Goal: Information Seeking & Learning: Learn about a topic

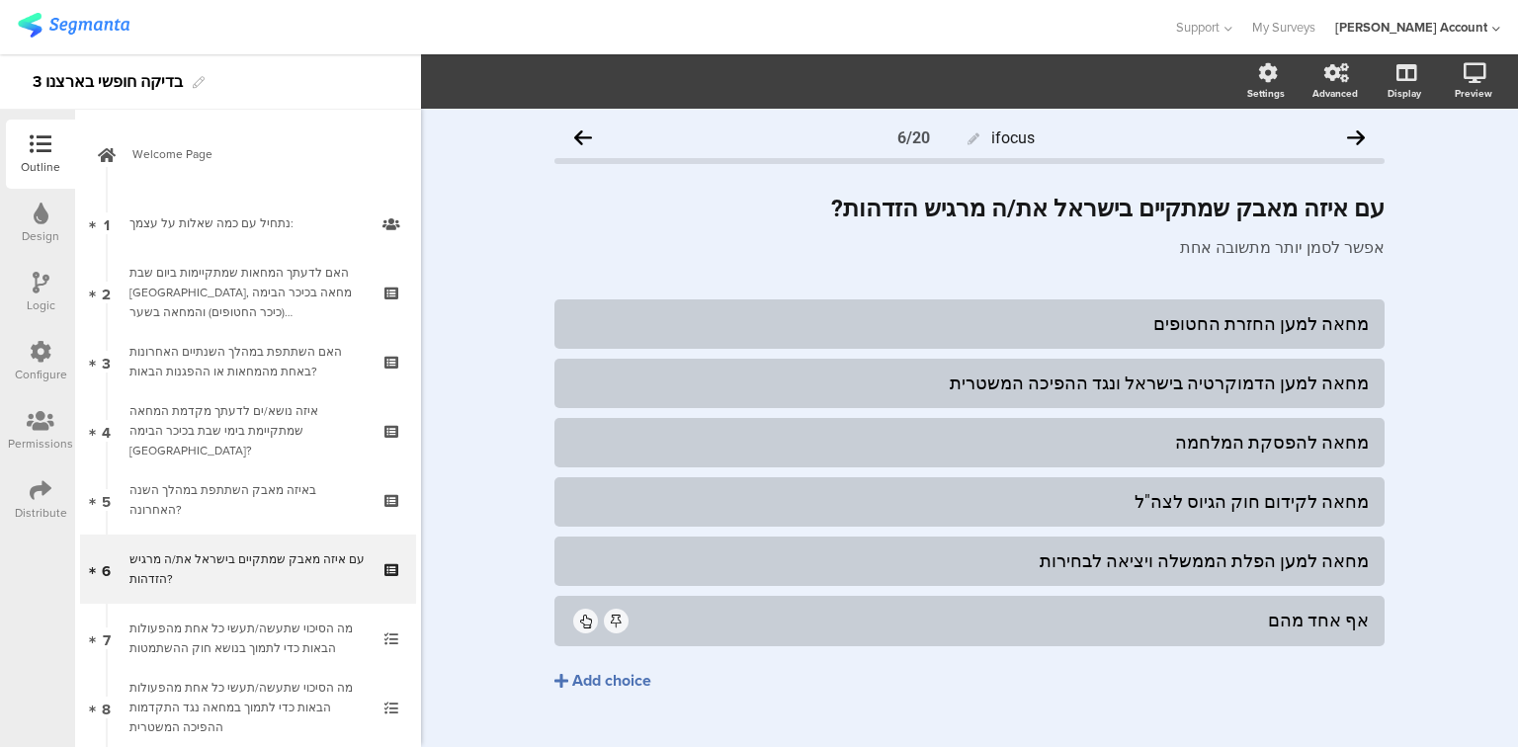
scroll to position [140, 0]
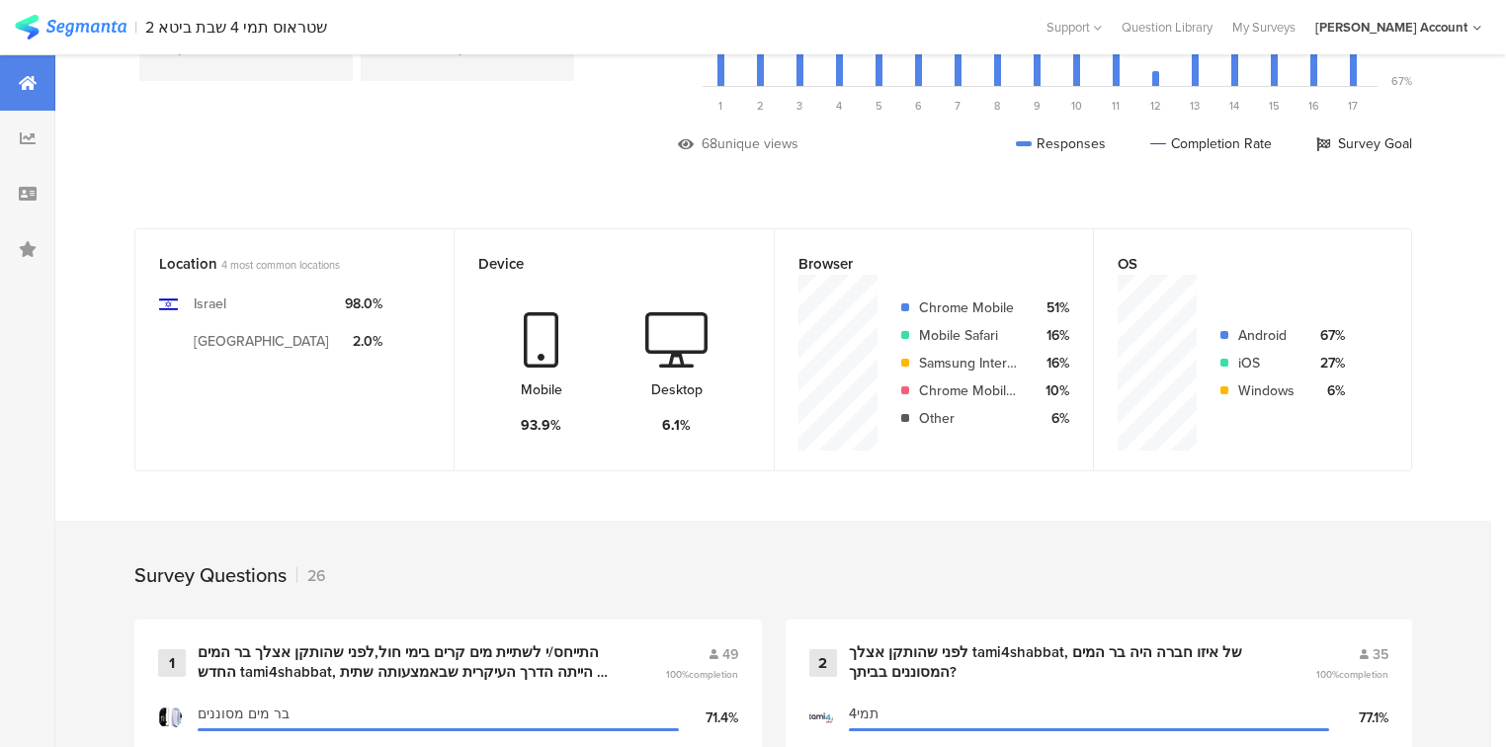
scroll to position [316, 0]
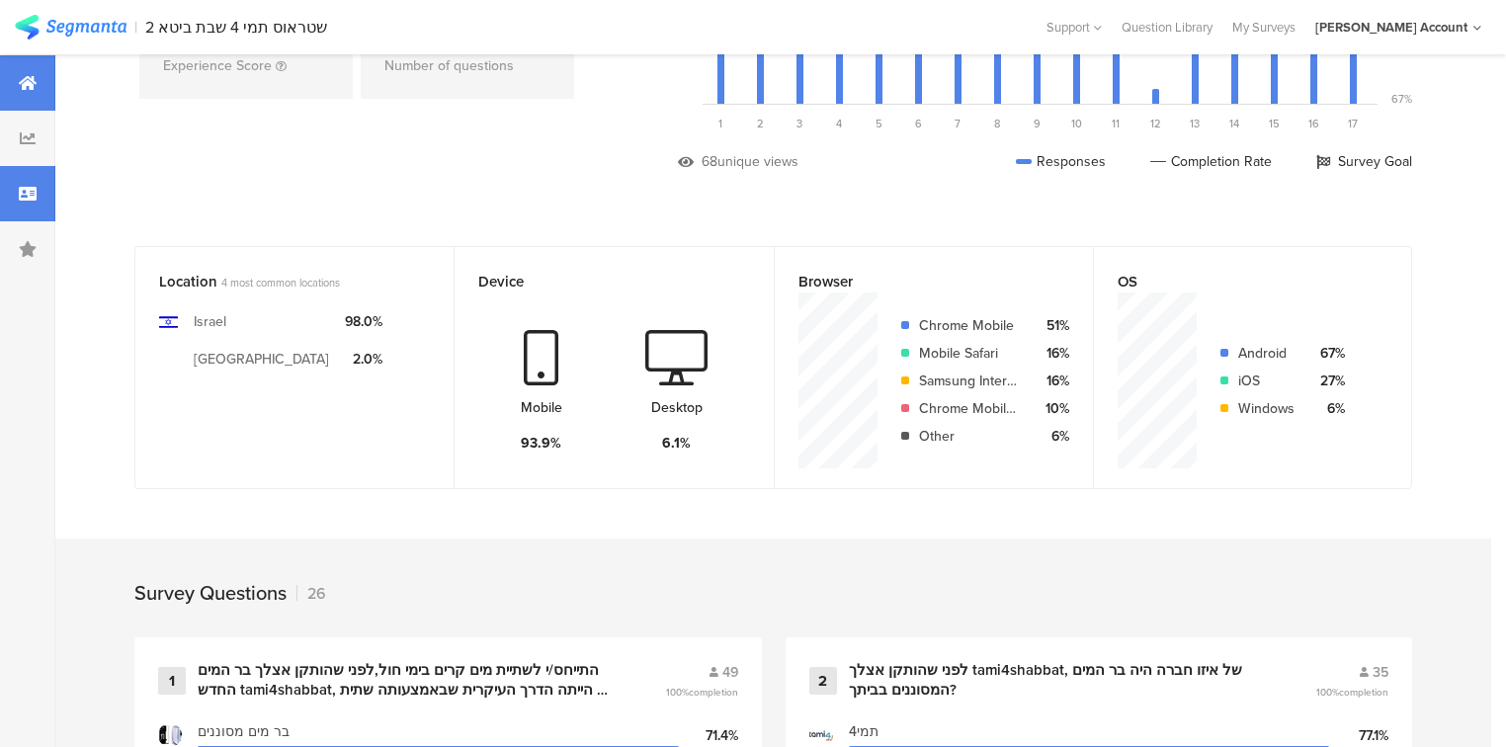
click at [5, 198] on div at bounding box center [27, 193] width 55 height 55
